Goal: Transaction & Acquisition: Purchase product/service

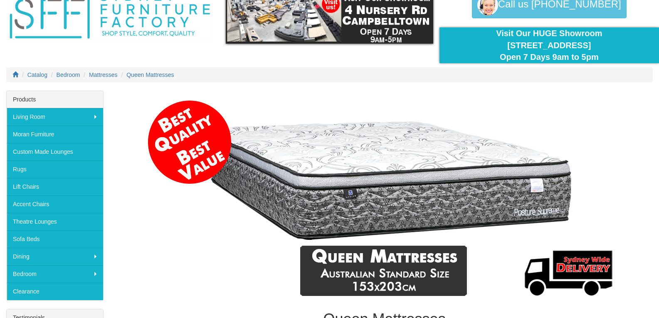
scroll to position [44, 0]
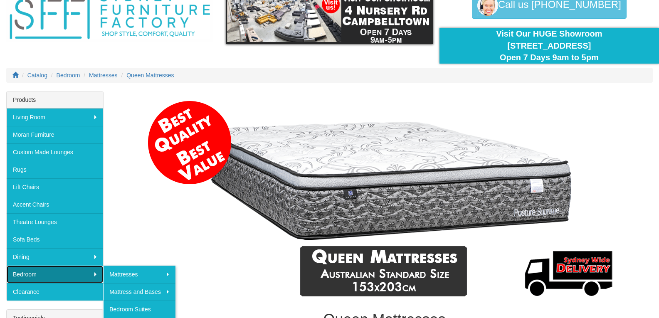
click at [79, 271] on link "Bedroom" at bounding box center [55, 274] width 96 height 17
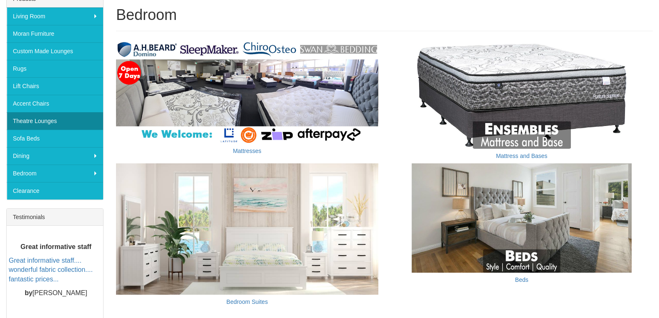
scroll to position [145, 0]
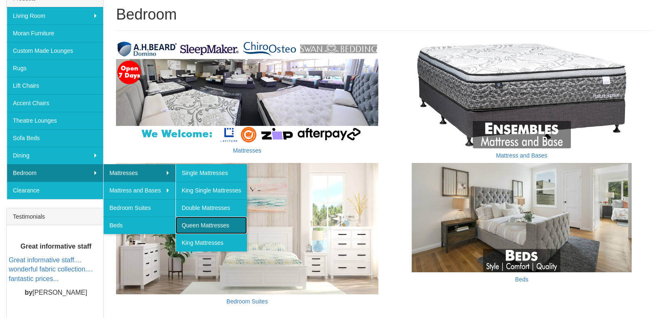
click at [229, 225] on link "Queen Mattresses" at bounding box center [211, 225] width 72 height 17
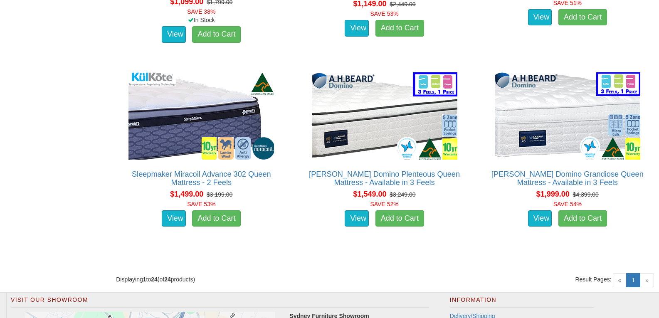
scroll to position [1883, 0]
